Goal: Transaction & Acquisition: Subscribe to service/newsletter

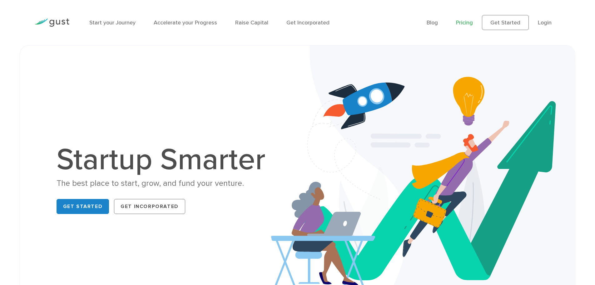
click at [465, 24] on link "Pricing" at bounding box center [464, 22] width 17 height 7
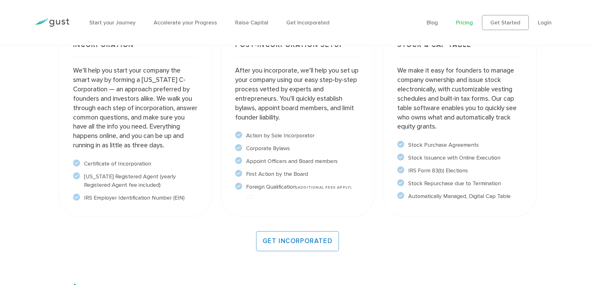
scroll to position [524, 0]
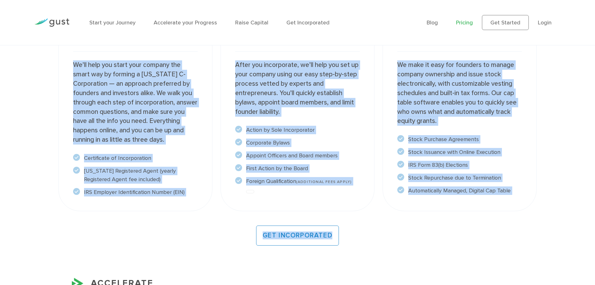
drag, startPoint x: 216, startPoint y: 92, endPoint x: 461, endPoint y: 228, distance: 280.2
click at [461, 228] on main "Choose Your Plan Upgrade anytime Start Incorporate in 2 Minutes Everything you …" at bounding box center [297, 168] width 595 height 1295
copy main "Choose Your Plan Upgrade anytime Start Incorporate in 2 Minutes Everything you …"
